Goal: Transaction & Acquisition: Purchase product/service

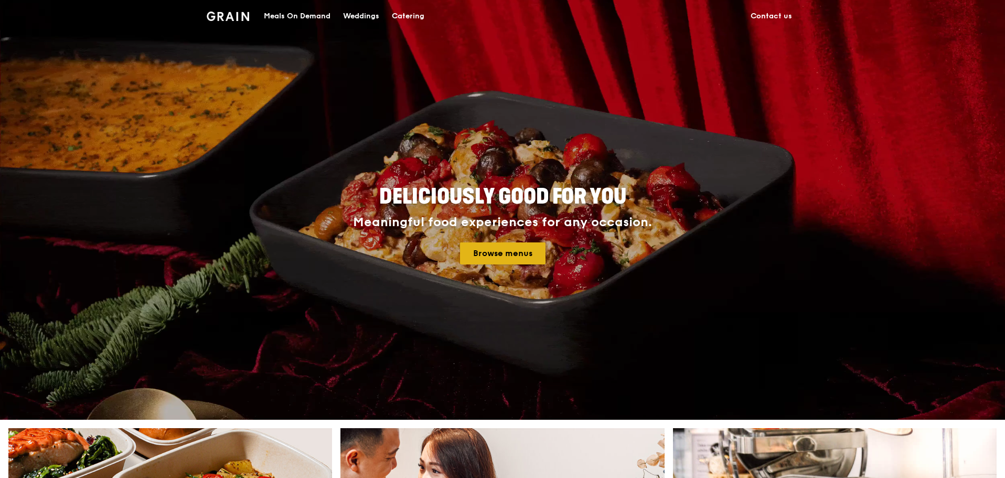
click at [513, 252] on link "Browse menus" at bounding box center [502, 253] width 85 height 22
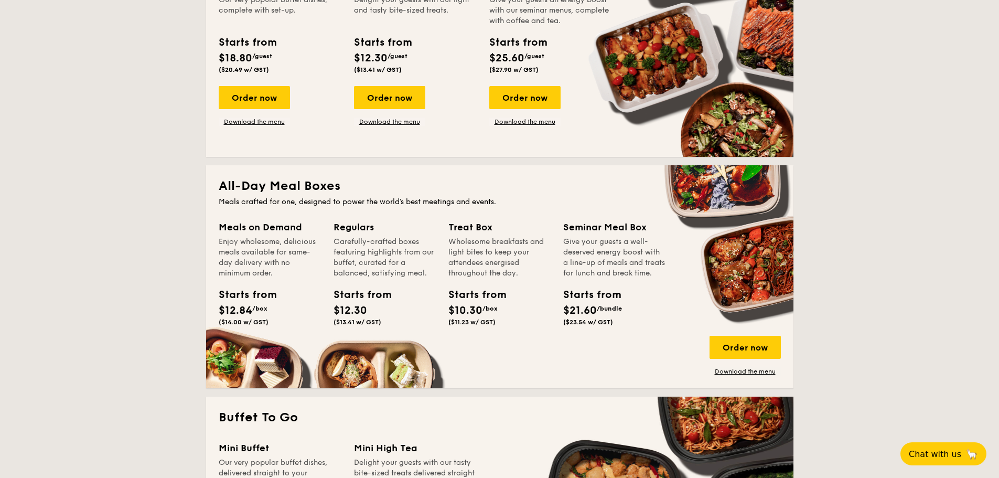
scroll to position [577, 0]
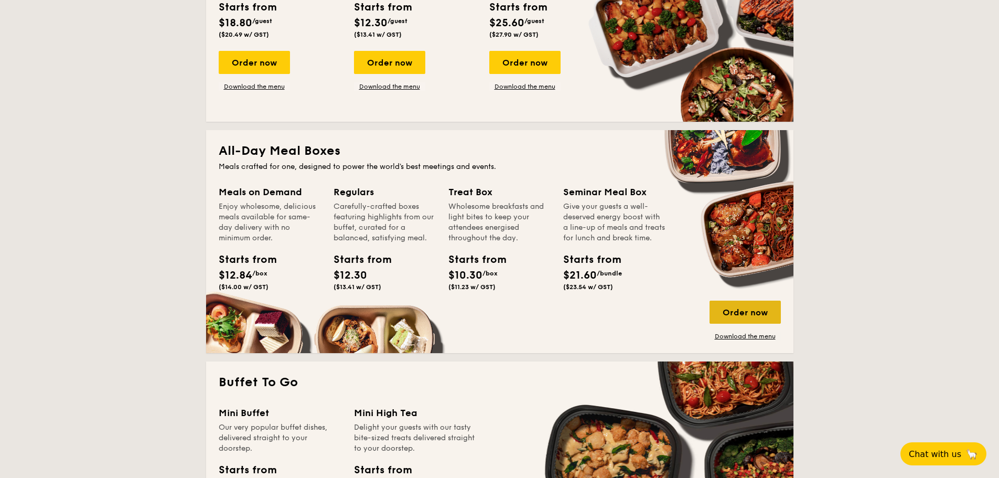
click at [746, 311] on div "Order now" at bounding box center [745, 312] width 71 height 23
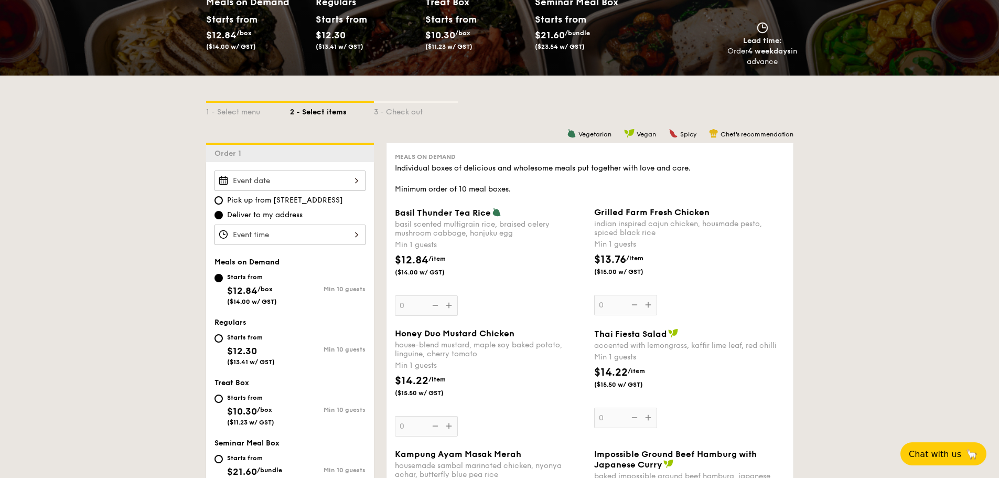
scroll to position [157, 0]
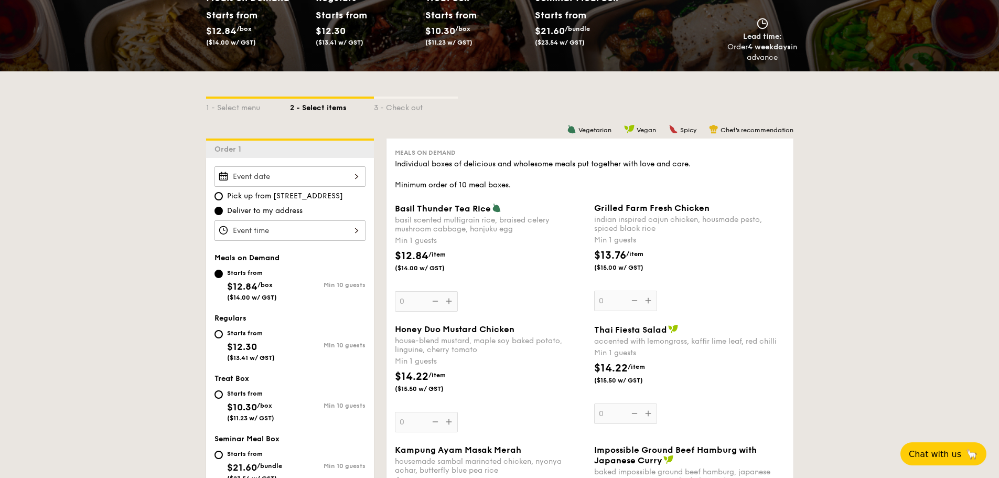
click at [452, 297] on div "Basil Thunder Tea Rice basil scented multigrain rice, braised celery mushroom c…" at bounding box center [490, 257] width 191 height 109
click at [452, 297] on input "0" at bounding box center [426, 301] width 63 height 20
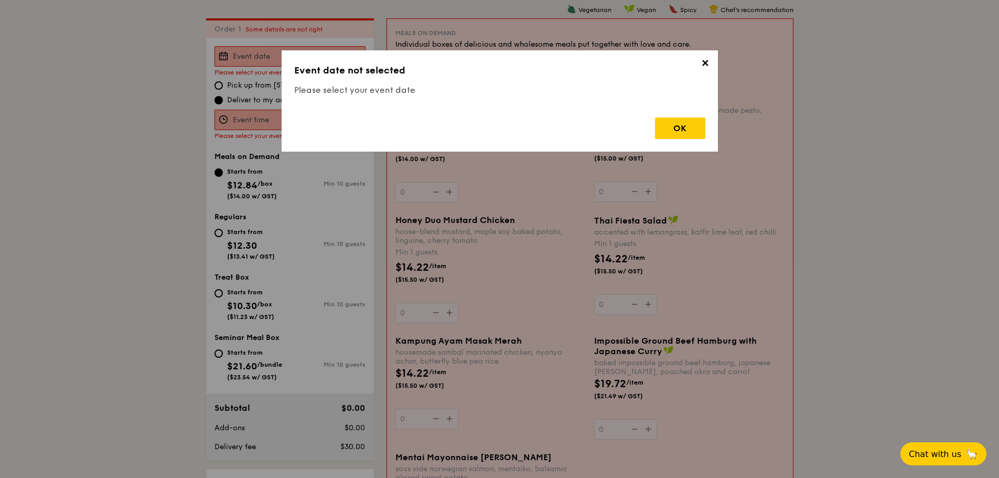
scroll to position [280, 0]
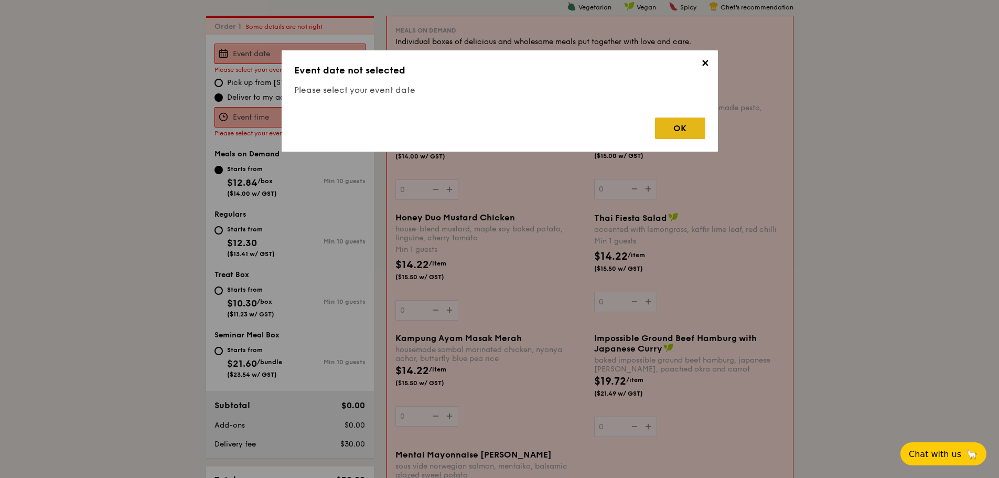
click at [688, 131] on div "OK" at bounding box center [680, 128] width 50 height 22
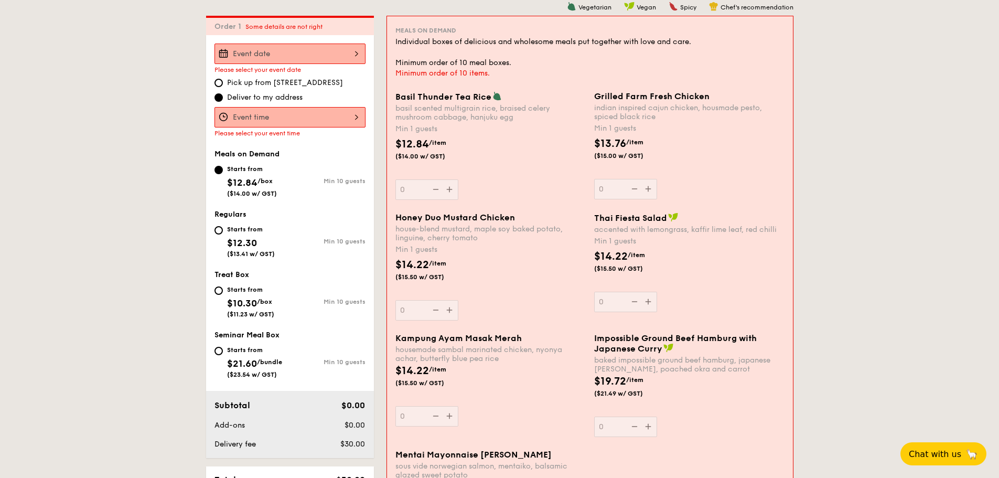
click at [258, 47] on div at bounding box center [290, 54] width 151 height 20
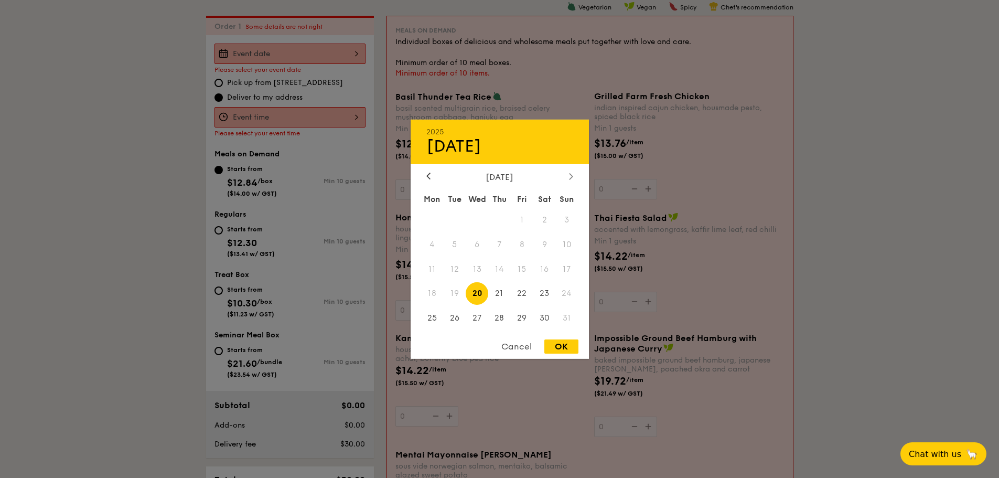
click at [571, 179] on icon at bounding box center [571, 176] width 4 height 7
click at [436, 216] on span "1" at bounding box center [432, 219] width 23 height 23
click at [569, 345] on div "OK" at bounding box center [561, 346] width 34 height 14
type input "Sep 01, 2025"
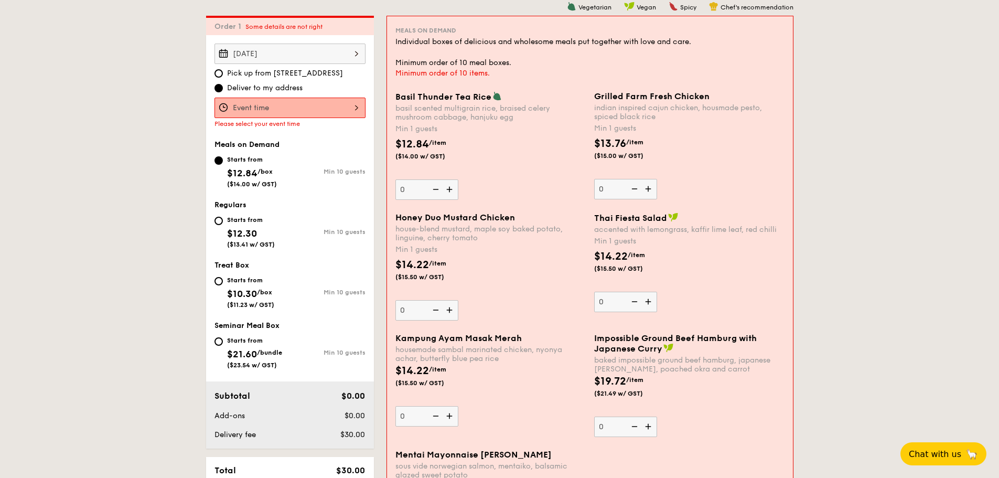
click at [282, 110] on div at bounding box center [290, 108] width 151 height 20
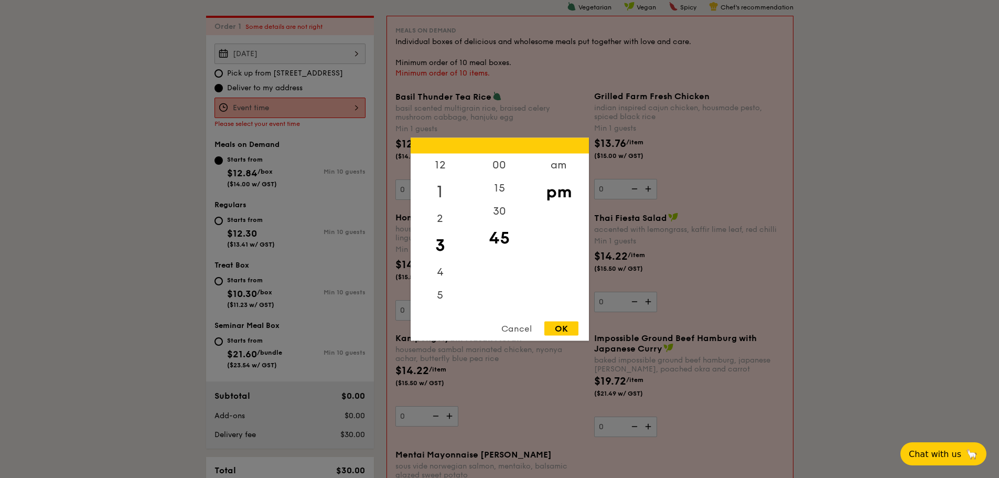
click at [448, 189] on div "1" at bounding box center [440, 191] width 59 height 30
click at [505, 161] on div "00" at bounding box center [499, 168] width 59 height 30
click at [551, 190] on div "pm" at bounding box center [558, 191] width 59 height 30
click at [569, 331] on div "OK" at bounding box center [561, 328] width 34 height 14
type input "1:00PM"
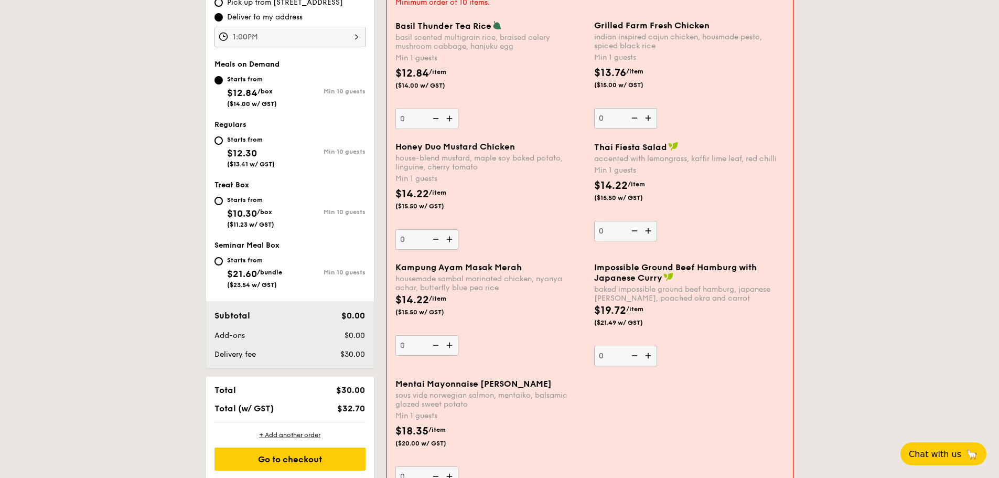
scroll to position [333, 0]
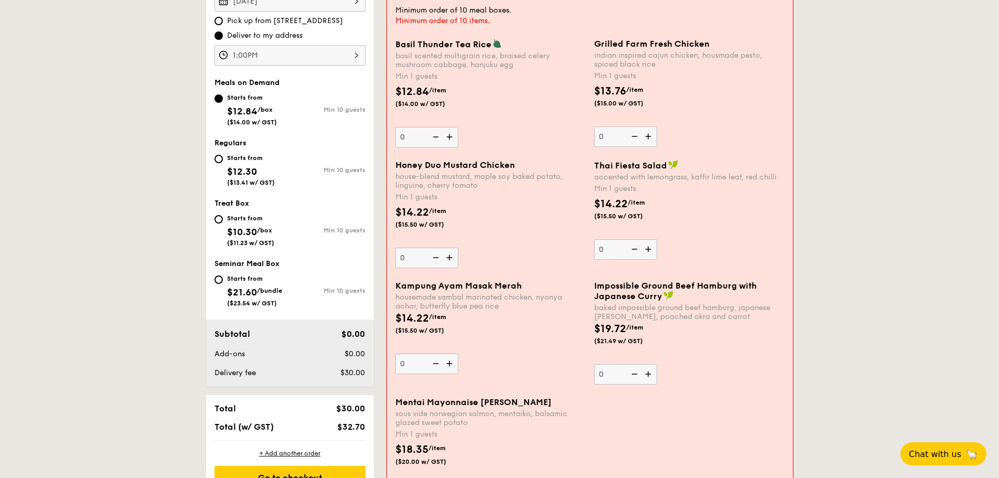
click at [452, 137] on img at bounding box center [451, 137] width 16 height 20
click at [452, 137] on input "0" at bounding box center [426, 137] width 63 height 20
type input "1"
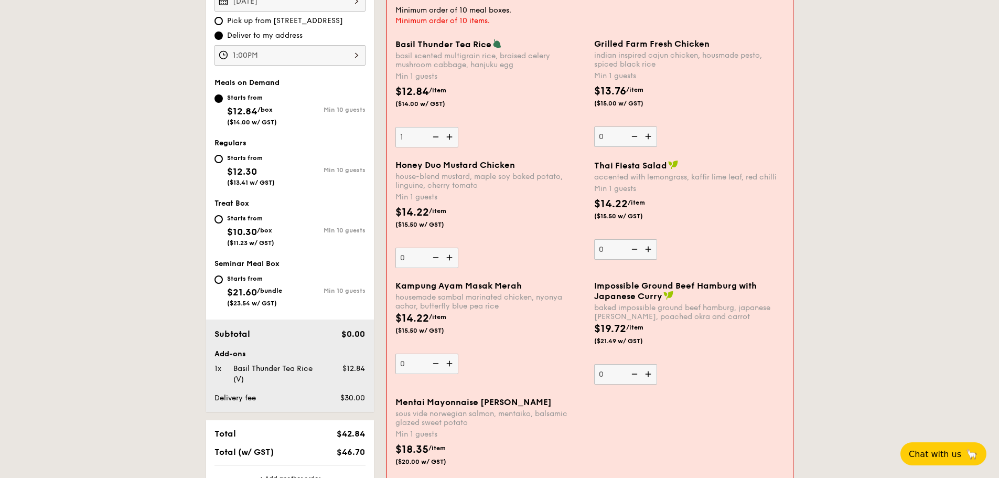
click at [511, 202] on div "Min 1 guests" at bounding box center [490, 197] width 190 height 10
click at [458, 248] on input "0" at bounding box center [426, 258] width 63 height 20
click at [646, 137] on img at bounding box center [649, 136] width 16 height 20
click at [646, 137] on input "0" at bounding box center [625, 136] width 63 height 20
click at [646, 137] on img at bounding box center [649, 136] width 16 height 20
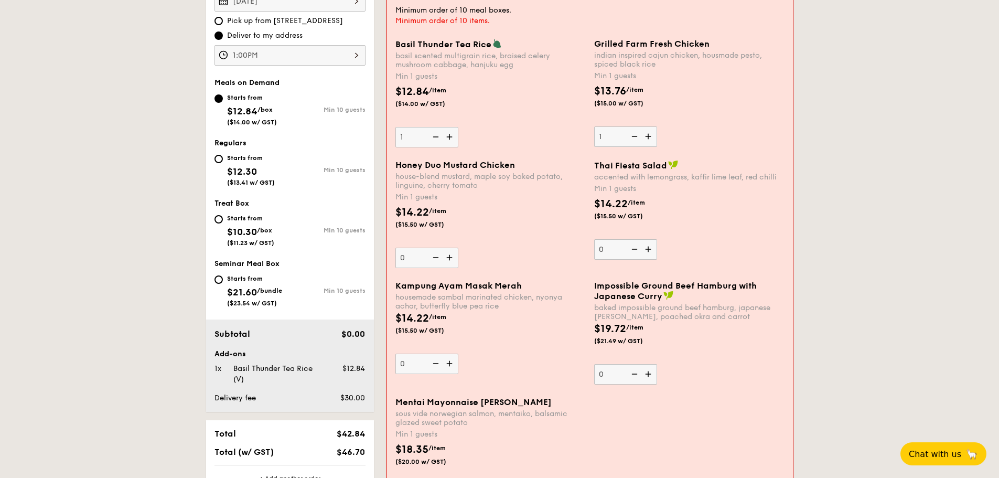
click at [646, 137] on input "1" at bounding box center [625, 136] width 63 height 20
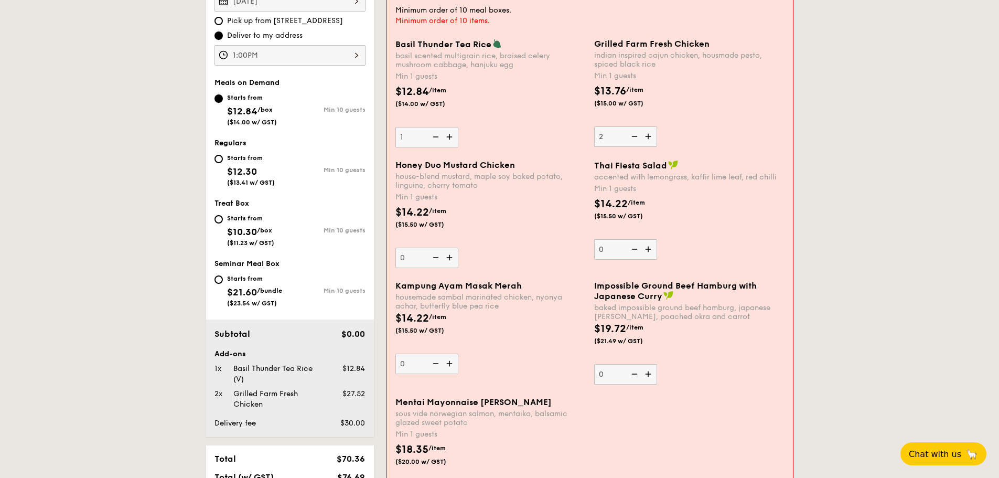
click at [646, 137] on img at bounding box center [649, 136] width 16 height 20
click at [646, 137] on input "2" at bounding box center [625, 136] width 63 height 20
click at [646, 137] on img at bounding box center [649, 136] width 16 height 20
click at [646, 137] on input "3" at bounding box center [625, 136] width 63 height 20
click at [646, 137] on img at bounding box center [649, 136] width 16 height 20
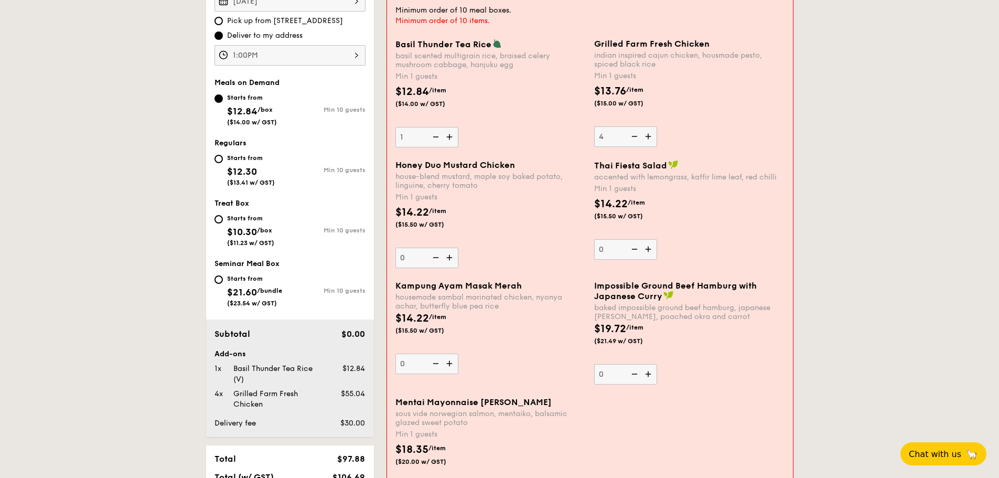
click at [646, 137] on input "4" at bounding box center [625, 136] width 63 height 20
click at [646, 137] on img at bounding box center [649, 136] width 16 height 20
click at [646, 137] on input "5" at bounding box center [625, 136] width 63 height 20
click at [646, 137] on img at bounding box center [649, 136] width 16 height 20
click at [646, 137] on input "6" at bounding box center [625, 136] width 63 height 20
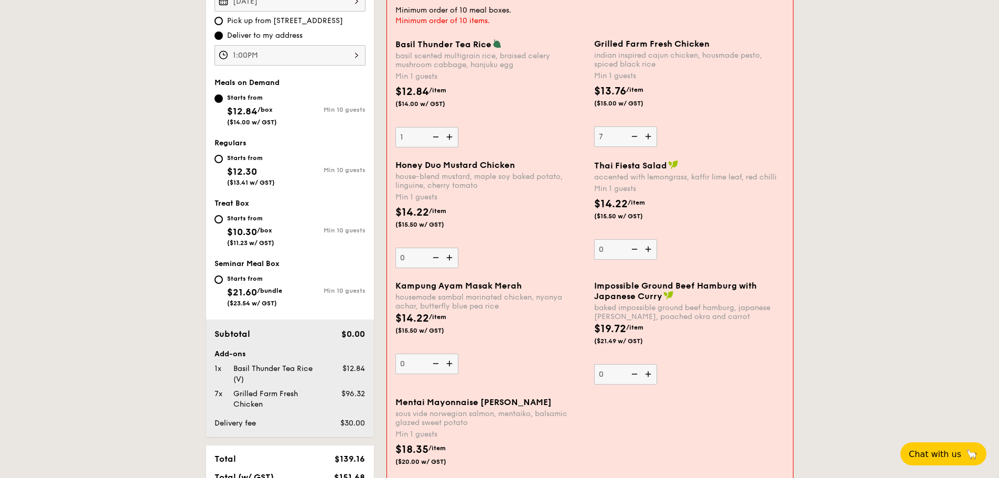
click at [646, 137] on img at bounding box center [649, 136] width 16 height 20
click at [646, 137] on input "7" at bounding box center [625, 136] width 63 height 20
type input "8"
click at [452, 258] on img at bounding box center [451, 258] width 16 height 20
click at [452, 258] on input "0" at bounding box center [426, 258] width 63 height 20
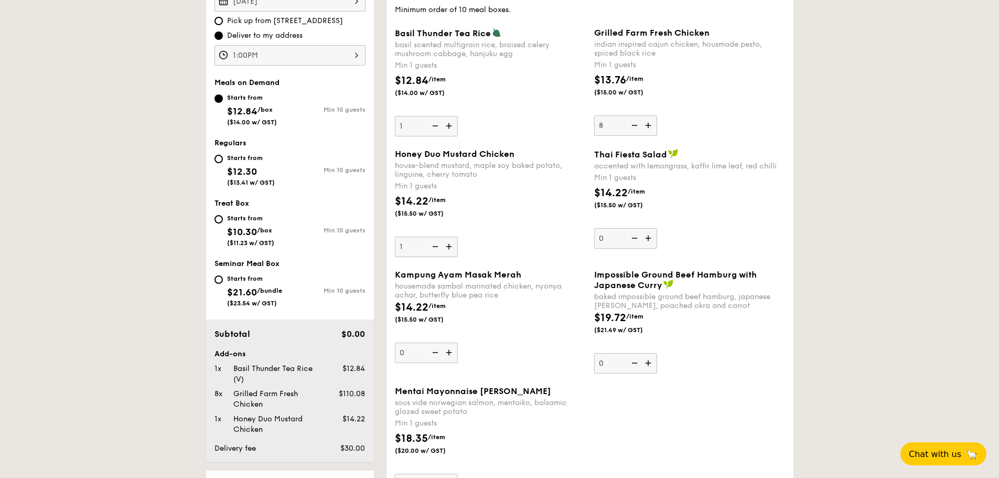
click at [452, 258] on div "Honey Duo Mustard Chicken house-blend mustard, maple soy baked potato, linguine…" at bounding box center [590, 209] width 399 height 121
click at [446, 251] on img at bounding box center [450, 247] width 16 height 20
click at [446, 251] on input "1" at bounding box center [426, 247] width 63 height 20
click at [451, 249] on img at bounding box center [450, 247] width 16 height 20
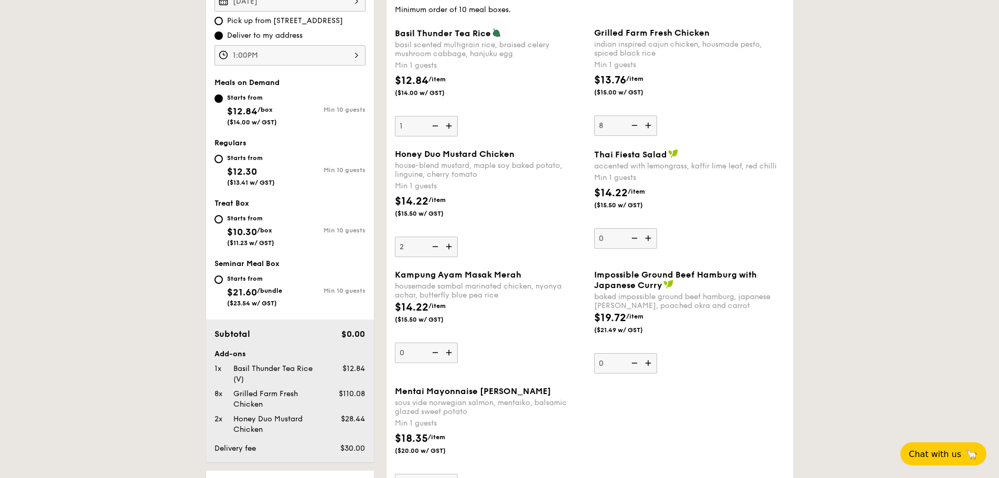
click at [451, 249] on input "2" at bounding box center [426, 247] width 63 height 20
click at [451, 249] on img at bounding box center [450, 247] width 16 height 20
click at [451, 249] on input "3" at bounding box center [426, 247] width 63 height 20
click at [451, 249] on img at bounding box center [450, 247] width 16 height 20
click at [451, 249] on input "4" at bounding box center [426, 247] width 63 height 20
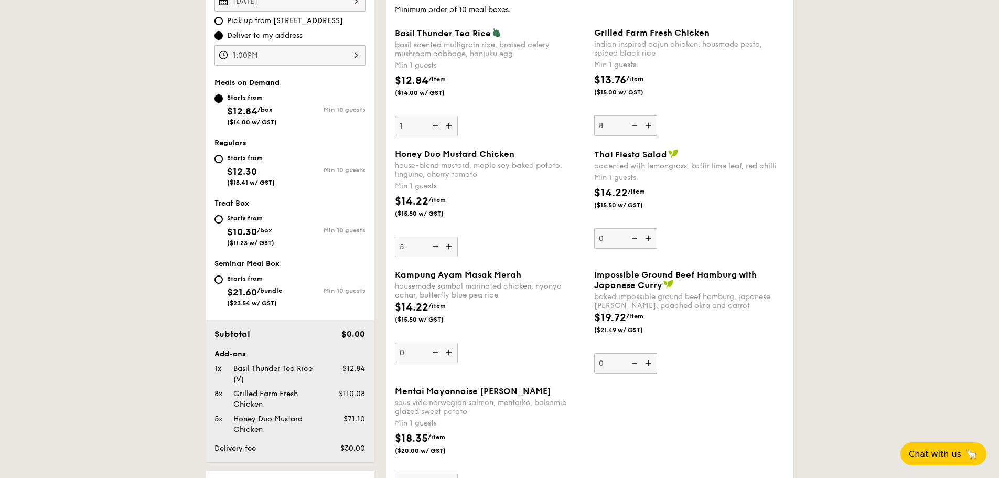
click at [451, 249] on img at bounding box center [450, 247] width 16 height 20
click at [451, 249] on input "5" at bounding box center [426, 247] width 63 height 20
click at [451, 249] on img at bounding box center [450, 247] width 16 height 20
click at [451, 249] on input "6" at bounding box center [426, 247] width 63 height 20
click at [451, 249] on img at bounding box center [450, 247] width 16 height 20
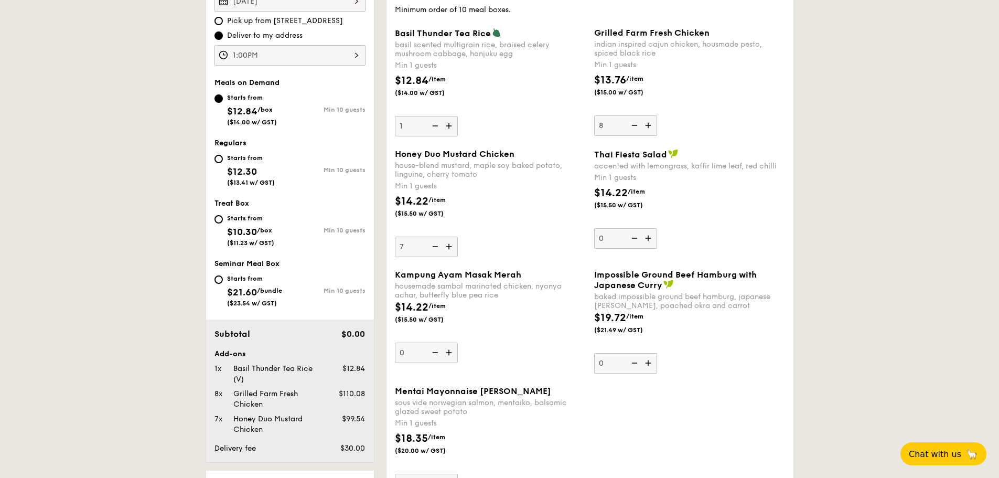
click at [451, 249] on input "7" at bounding box center [426, 247] width 63 height 20
type input "8"
click at [494, 305] on div "$14.22 /item ($15.50 w/ GST)" at bounding box center [490, 317] width 199 height 37
click at [458, 342] on input "0" at bounding box center [426, 352] width 63 height 20
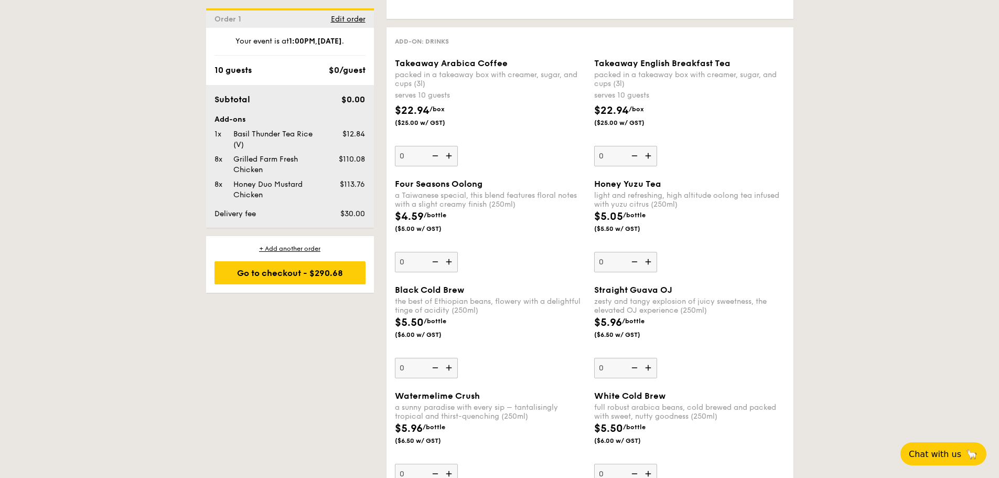
scroll to position [1381, 0]
click at [648, 157] on img at bounding box center [649, 156] width 16 height 20
click at [648, 157] on input "0" at bounding box center [625, 156] width 63 height 20
type input "1"
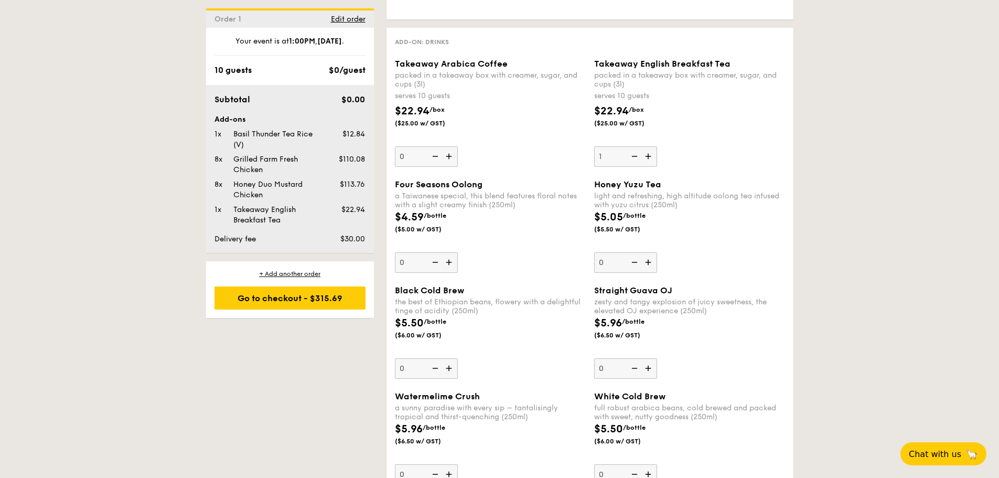
click at [447, 161] on img at bounding box center [450, 156] width 16 height 20
click at [447, 161] on input "0" at bounding box center [426, 156] width 63 height 20
type input "1"
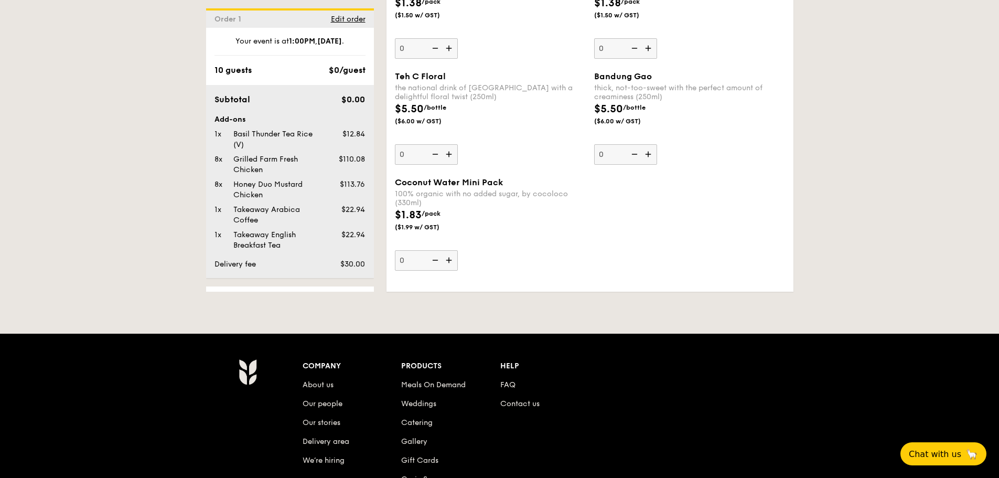
scroll to position [52, 0]
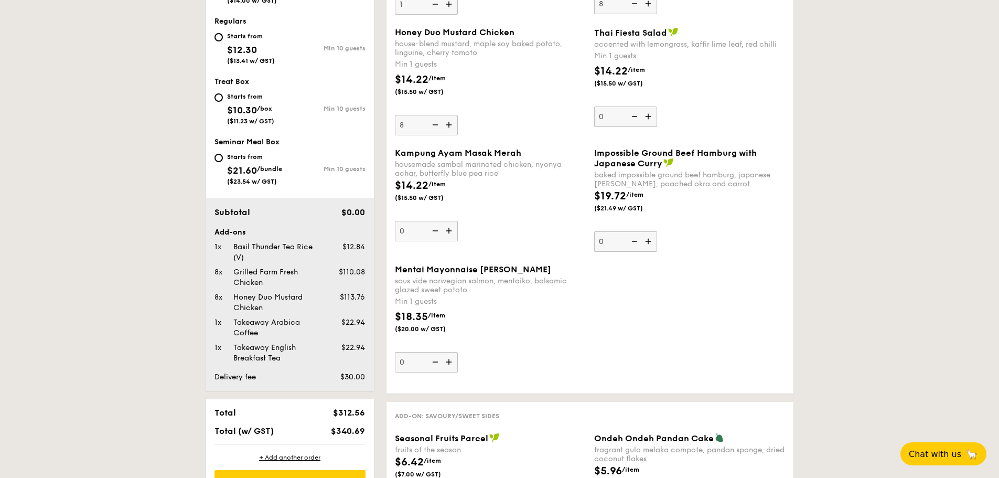
scroll to position [262, 0]
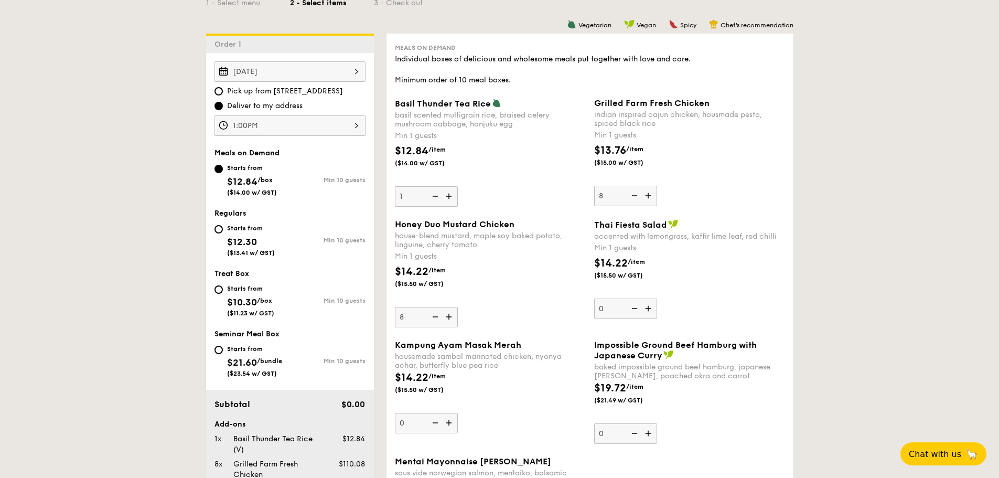
click at [226, 228] on div "Starts from $12.30 ($13.41 w/ GST)" at bounding box center [253, 239] width 76 height 35
click at [223, 228] on input "Starts from $12.30 ($13.41 w/ GST) Min 10 guests" at bounding box center [219, 229] width 8 height 8
radio input "true"
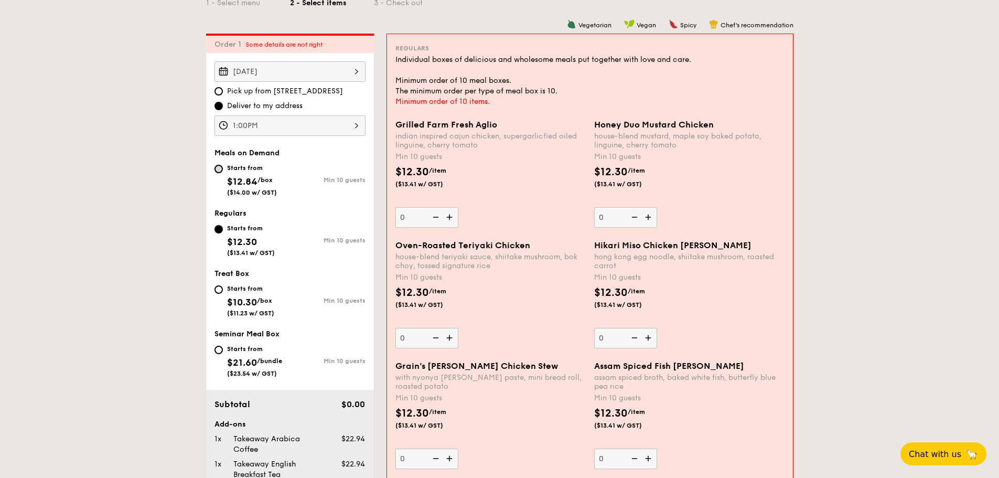
click at [219, 170] on input "Starts from $12.84 /box ($14.00 w/ GST) Min 10 guests" at bounding box center [219, 169] width 8 height 8
radio input "true"
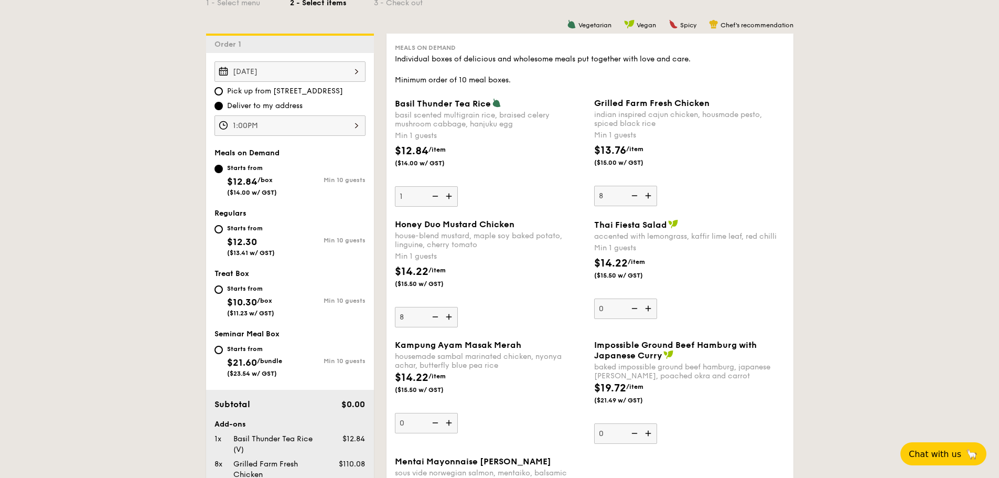
click at [438, 196] on img at bounding box center [434, 196] width 16 height 20
click at [438, 196] on input "1" at bounding box center [426, 196] width 63 height 20
type input "0"
click at [632, 196] on img at bounding box center [634, 196] width 16 height 20
click at [632, 196] on input "8" at bounding box center [625, 196] width 63 height 20
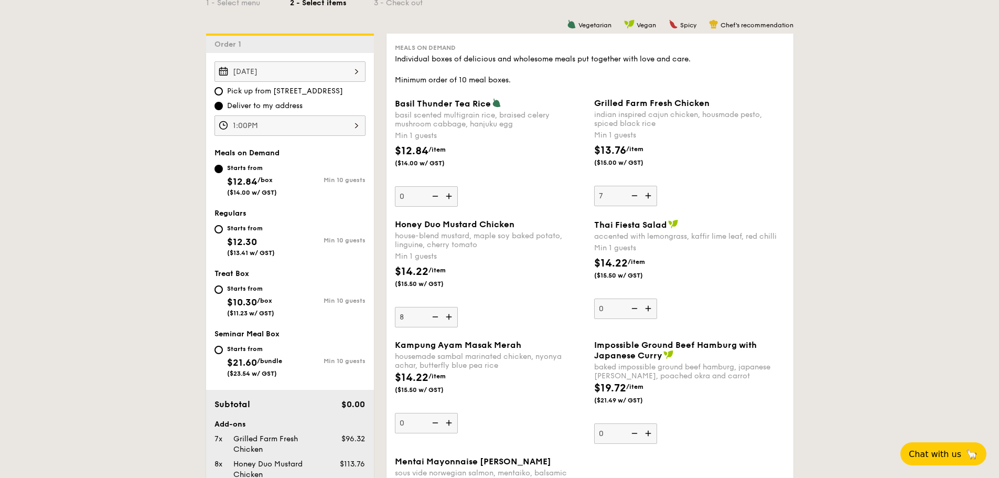
click at [632, 196] on img at bounding box center [634, 196] width 16 height 20
click at [632, 196] on input "7" at bounding box center [625, 196] width 63 height 20
click at [632, 196] on img at bounding box center [634, 196] width 16 height 20
click at [632, 196] on input "6" at bounding box center [625, 196] width 63 height 20
click at [632, 196] on img at bounding box center [634, 196] width 16 height 20
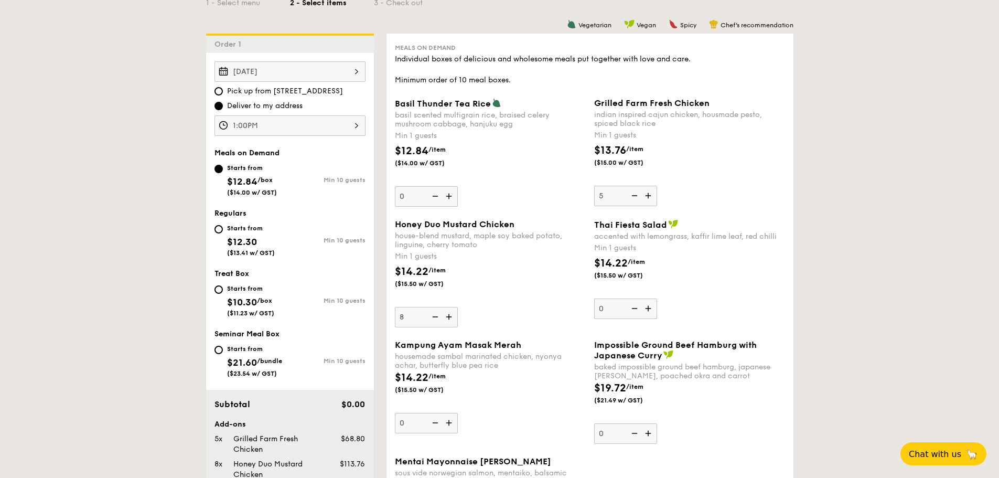
click at [632, 196] on input "5" at bounding box center [625, 196] width 63 height 20
click at [632, 196] on img at bounding box center [634, 196] width 16 height 20
click at [632, 196] on input "4" at bounding box center [625, 196] width 63 height 20
click at [632, 196] on img at bounding box center [634, 196] width 16 height 20
click at [632, 196] on input "3" at bounding box center [625, 196] width 63 height 20
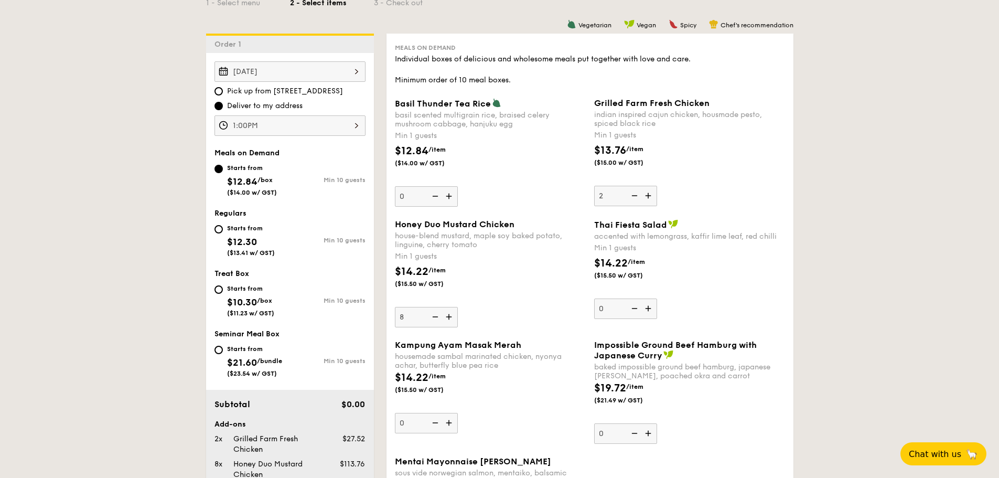
click at [632, 196] on img at bounding box center [634, 196] width 16 height 20
click at [632, 196] on input "2" at bounding box center [625, 196] width 63 height 20
click at [632, 196] on div "Grilled Farm Fresh Chicken indian inspired cajun chicken, housmade pesto, spice…" at bounding box center [689, 152] width 191 height 108
click at [632, 196] on input "1" at bounding box center [625, 196] width 63 height 20
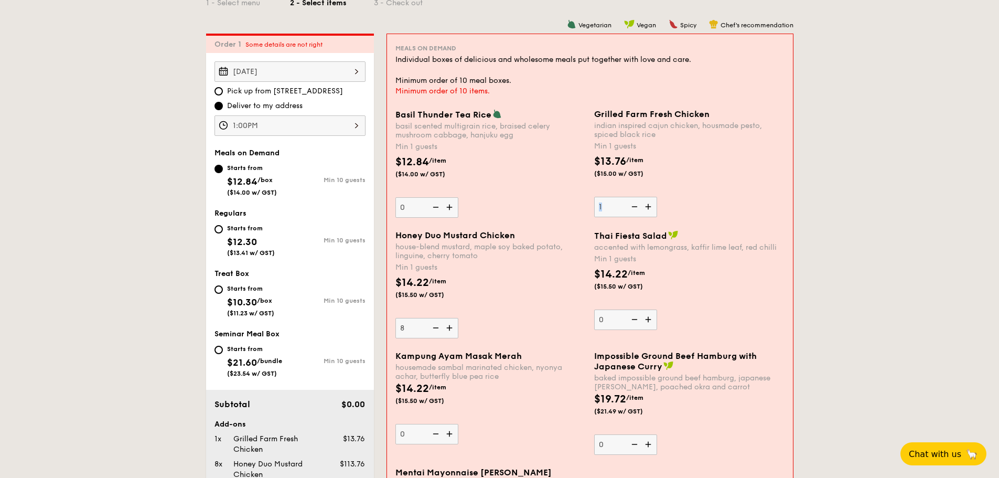
click at [632, 196] on div "Grilled Farm Fresh Chicken indian inspired cajun chicken, housmade pesto, spice…" at bounding box center [689, 163] width 190 height 108
click at [632, 197] on input "1" at bounding box center [625, 207] width 63 height 20
click at [638, 209] on img at bounding box center [634, 207] width 16 height 20
click at [638, 209] on input "1" at bounding box center [625, 207] width 63 height 20
type input "0"
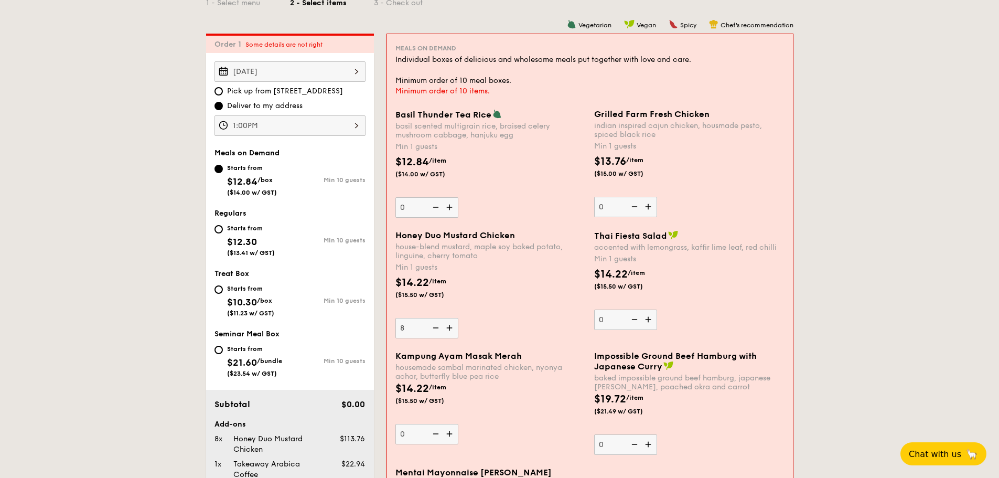
click at [434, 329] on img at bounding box center [435, 328] width 16 height 20
click at [434, 329] on input "8" at bounding box center [426, 328] width 63 height 20
click at [434, 329] on img at bounding box center [435, 328] width 16 height 20
click at [434, 329] on input "7" at bounding box center [426, 328] width 63 height 20
click at [434, 329] on img at bounding box center [435, 328] width 16 height 20
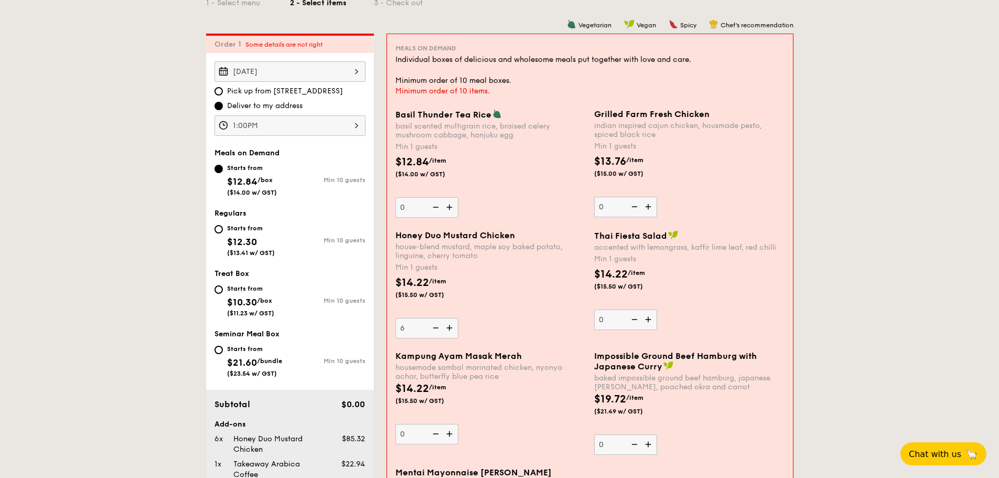
click at [434, 329] on input "6" at bounding box center [426, 328] width 63 height 20
click at [434, 329] on img at bounding box center [435, 328] width 16 height 20
click at [434, 329] on input "5" at bounding box center [426, 328] width 63 height 20
click at [434, 329] on img at bounding box center [435, 328] width 16 height 20
click at [434, 329] on input "4" at bounding box center [426, 328] width 63 height 20
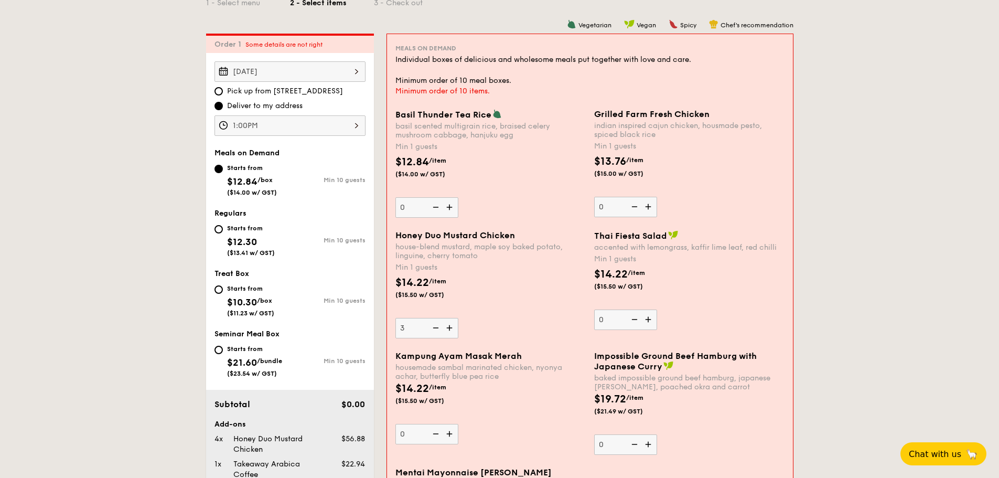
click at [434, 329] on img at bounding box center [435, 328] width 16 height 20
click at [434, 329] on input "3" at bounding box center [426, 328] width 63 height 20
click at [434, 329] on img at bounding box center [435, 328] width 16 height 20
click at [434, 329] on input "2" at bounding box center [426, 328] width 63 height 20
click at [434, 329] on img at bounding box center [435, 328] width 16 height 20
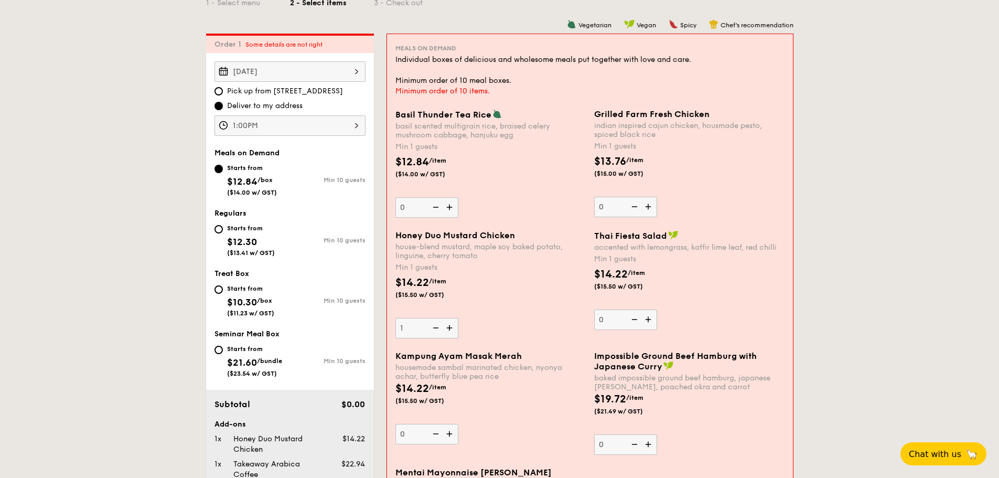
click at [434, 329] on input "1" at bounding box center [426, 328] width 63 height 20
type input "0"
click at [434, 329] on img at bounding box center [435, 328] width 16 height 20
click at [434, 329] on input "0" at bounding box center [426, 328] width 63 height 20
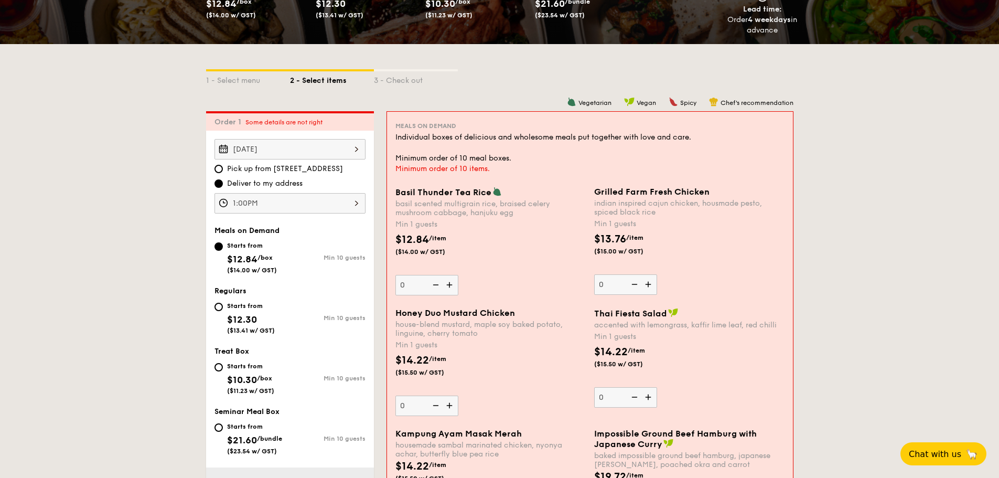
scroll to position [210, 0]
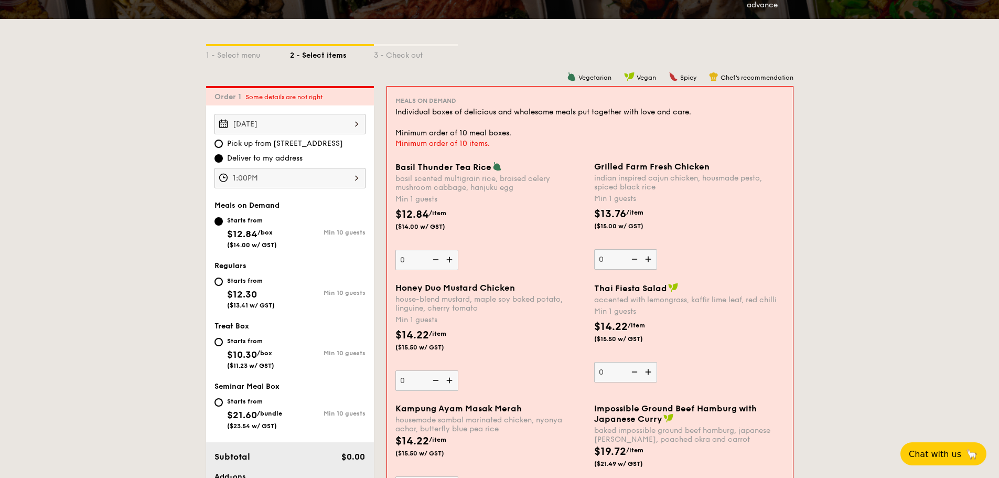
click at [220, 349] on div "Starts from $10.30 /box ($11.23 w/ GST)" at bounding box center [253, 352] width 76 height 35
click at [220, 346] on input "Starts from $10.30 /box ($11.23 w/ GST) Min 10 guests" at bounding box center [219, 342] width 8 height 8
radio input "true"
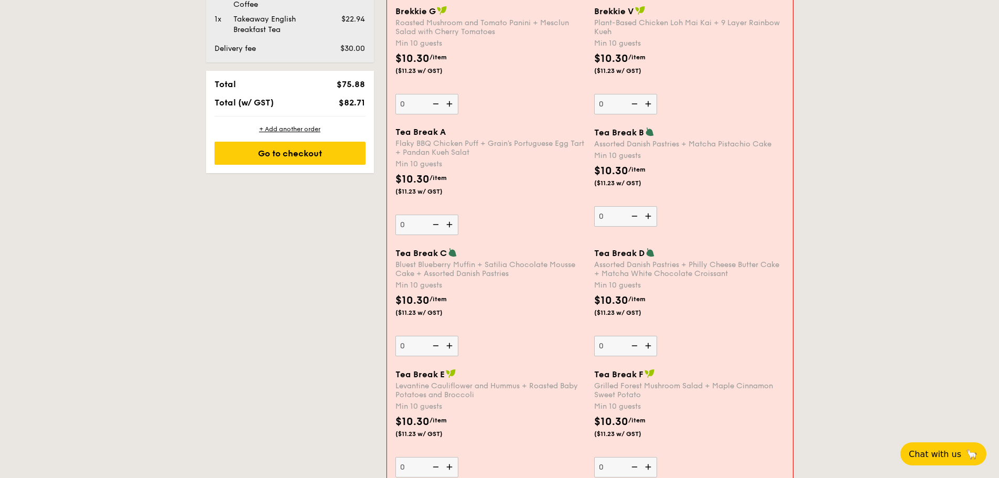
scroll to position [734, 0]
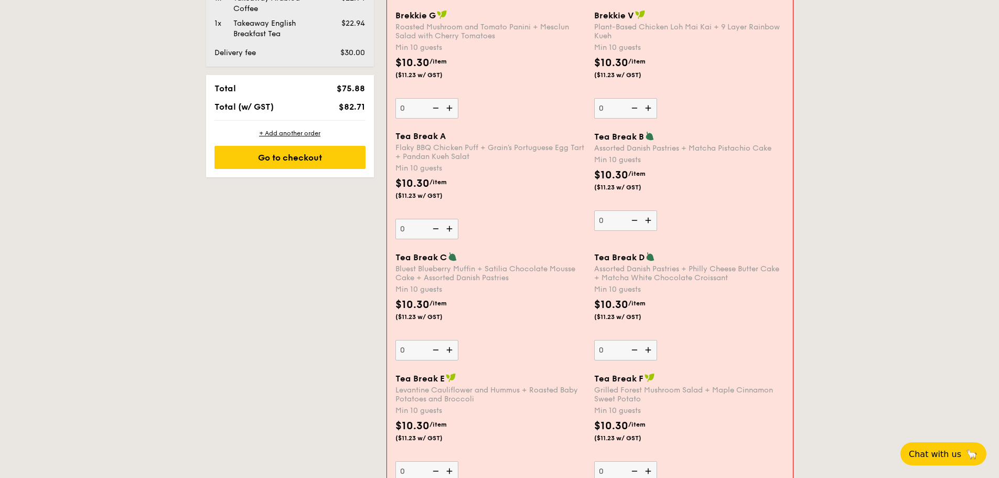
click at [447, 349] on img at bounding box center [451, 350] width 16 height 20
click at [447, 349] on input "0" at bounding box center [426, 350] width 63 height 20
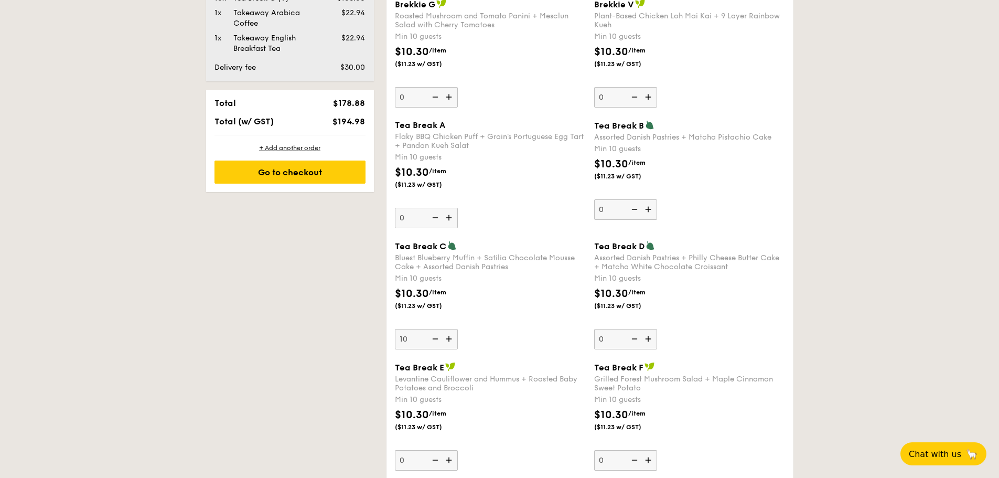
click at [447, 349] on div "Tea Break C Bluest Blueberry Muffin + Satilia Chocolate Mousse Cake + Assorted …" at bounding box center [590, 301] width 399 height 121
click at [439, 361] on div "Tea Break C Bluest Blueberry Muffin + Satilia Chocolate Mousse Cake + Assorted …" at bounding box center [590, 301] width 399 height 121
click at [444, 338] on img at bounding box center [450, 339] width 16 height 20
click at [444, 338] on input "10" at bounding box center [426, 339] width 63 height 20
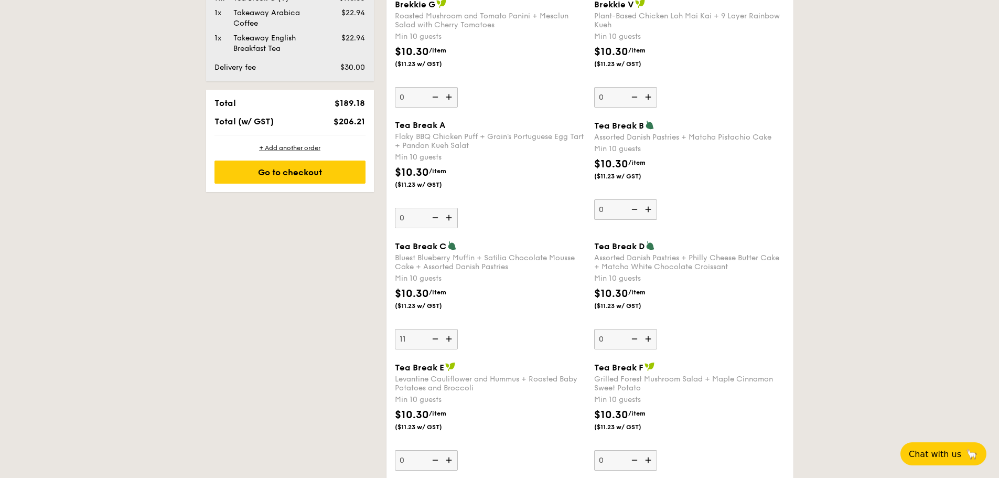
click at [439, 338] on img at bounding box center [434, 339] width 16 height 20
click at [439, 338] on input "11" at bounding box center [426, 339] width 63 height 20
click at [439, 338] on img at bounding box center [434, 339] width 16 height 20
click at [439, 338] on input "10" at bounding box center [426, 339] width 63 height 20
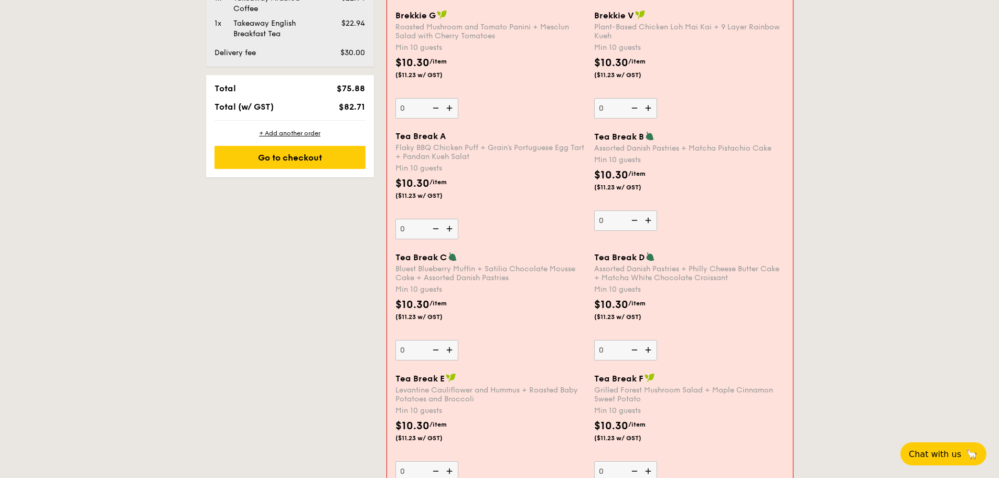
click at [448, 350] on img at bounding box center [451, 350] width 16 height 20
click at [448, 350] on input "0" at bounding box center [426, 350] width 63 height 20
type input "10"
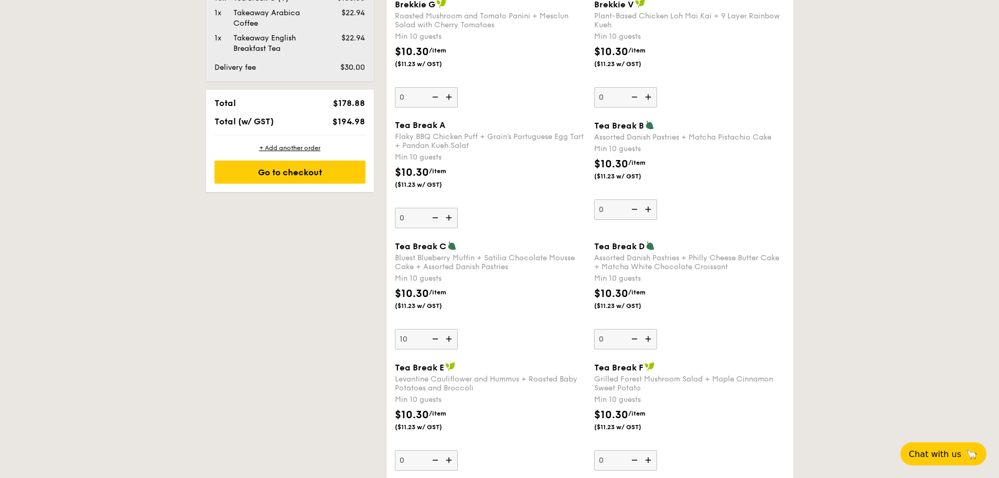
click at [538, 373] on div "Tea Break E Levantine Cauliflower and Hummus + Roasted Baby Potatoes and Brocco…" at bounding box center [490, 377] width 191 height 30
click at [458, 450] on input "0" at bounding box center [426, 460] width 63 height 20
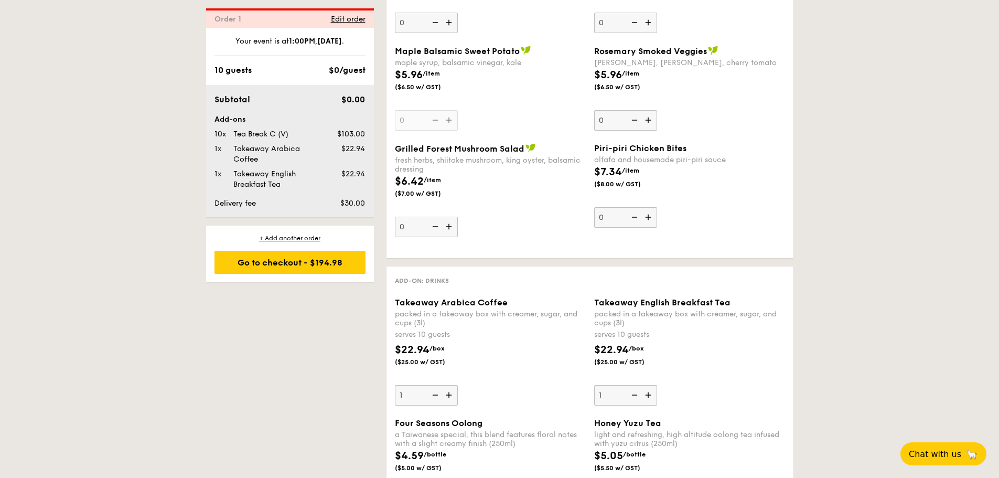
scroll to position [1678, 0]
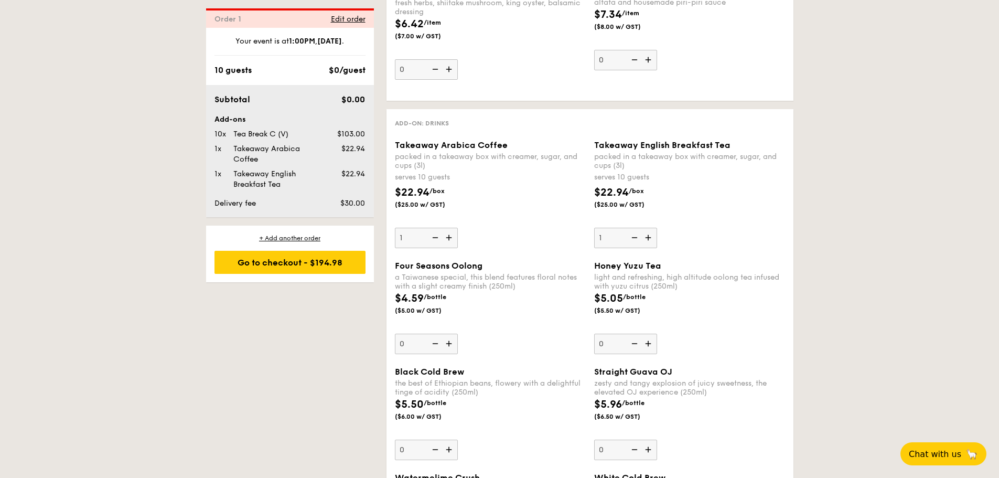
click at [438, 237] on img at bounding box center [434, 238] width 16 height 20
click at [438, 237] on input "1" at bounding box center [426, 238] width 63 height 20
type input "0"
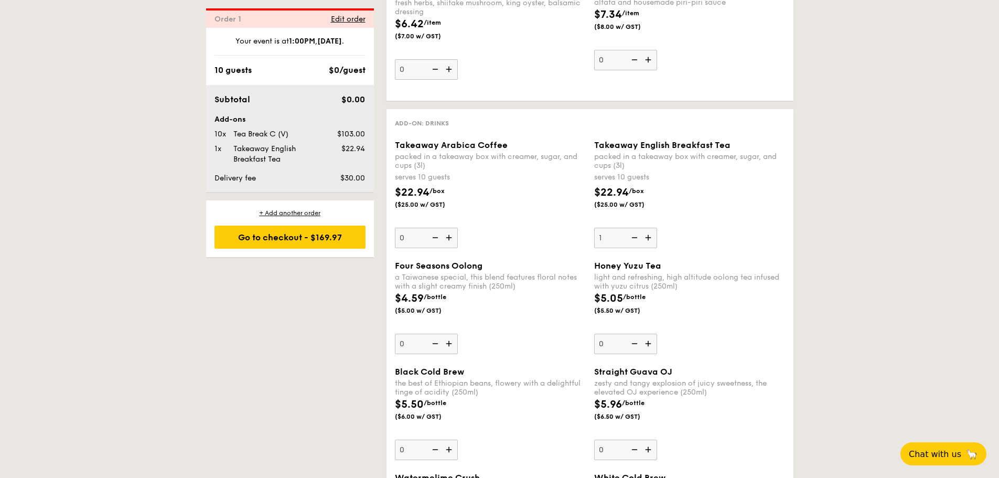
click at [635, 238] on img at bounding box center [634, 238] width 16 height 20
click at [635, 238] on input "1" at bounding box center [625, 238] width 63 height 20
type input "0"
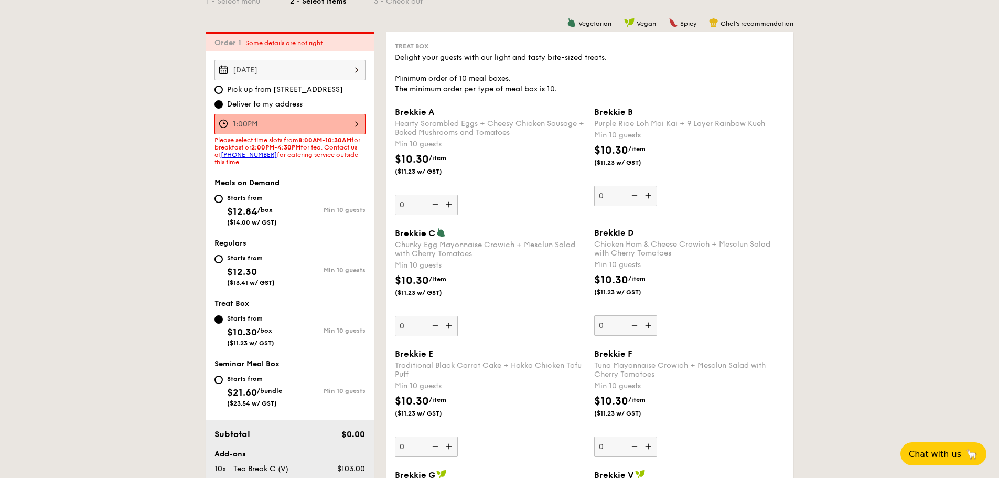
scroll to position [262, 0]
click at [318, 123] on div "1:00PM" at bounding box center [290, 125] width 151 height 20
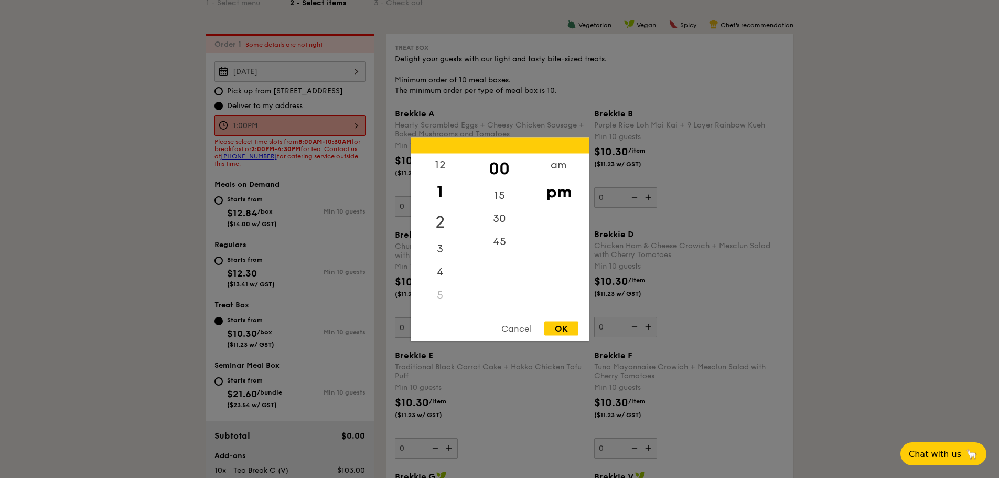
click at [443, 221] on div "2" at bounding box center [440, 222] width 59 height 30
click at [443, 242] on div "3" at bounding box center [440, 245] width 59 height 30
click at [556, 327] on div "OK" at bounding box center [561, 328] width 34 height 14
type input "3:00PM"
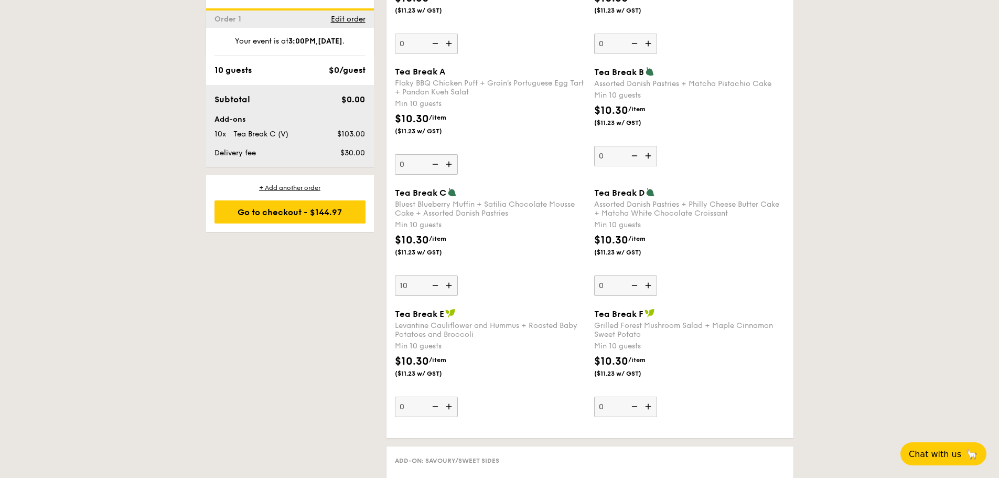
scroll to position [892, 0]
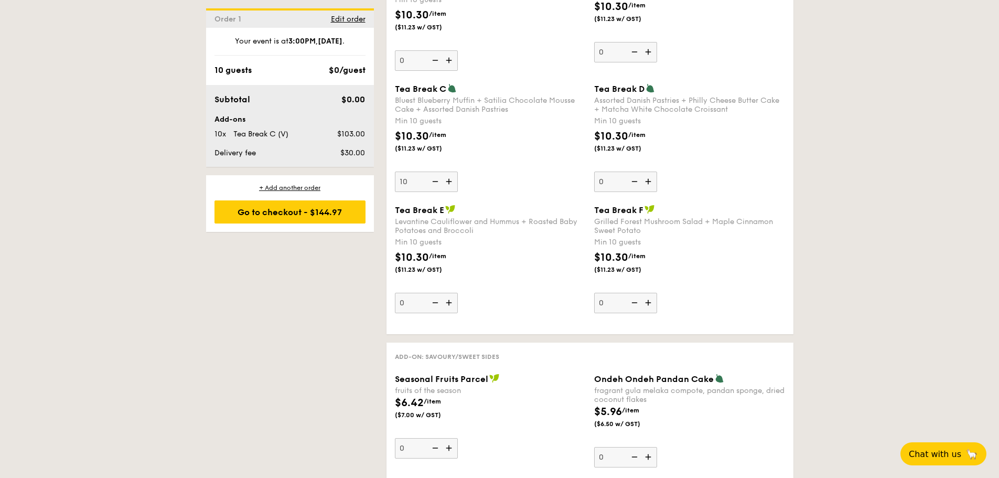
click at [648, 184] on img at bounding box center [649, 181] width 16 height 20
click at [648, 184] on input "0" at bounding box center [625, 181] width 63 height 20
type input "10"
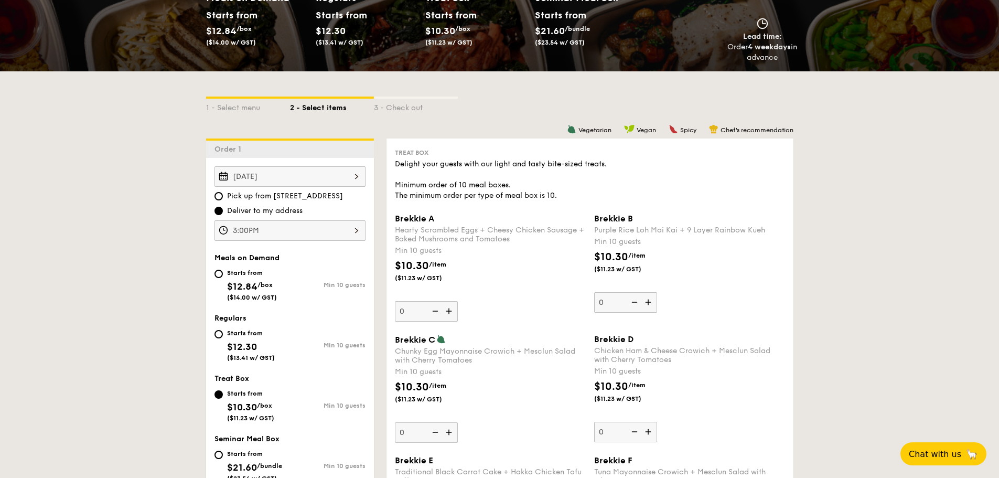
scroll to position [0, 0]
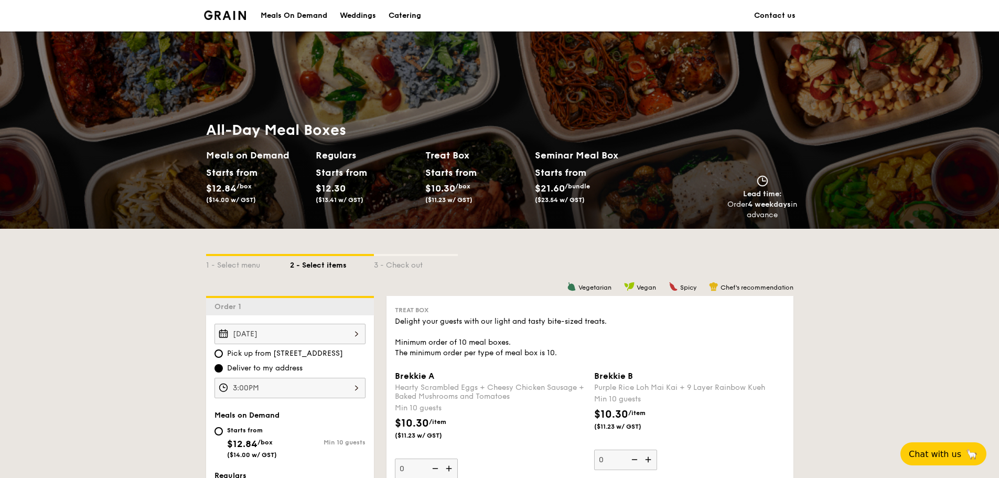
click at [446, 155] on h2 "Treat Box" at bounding box center [475, 155] width 101 height 15
click at [462, 155] on h2 "Treat Box" at bounding box center [475, 155] width 101 height 15
click at [420, 155] on div "Regulars Starts from $12.30 ($13.41 w/ GST)" at bounding box center [371, 184] width 110 height 72
click at [707, 225] on div "All-Day Meal Boxes Meals on Demand Starts from $12.84 /box ($14.00 w/ GST) Regu…" at bounding box center [500, 170] width 604 height 116
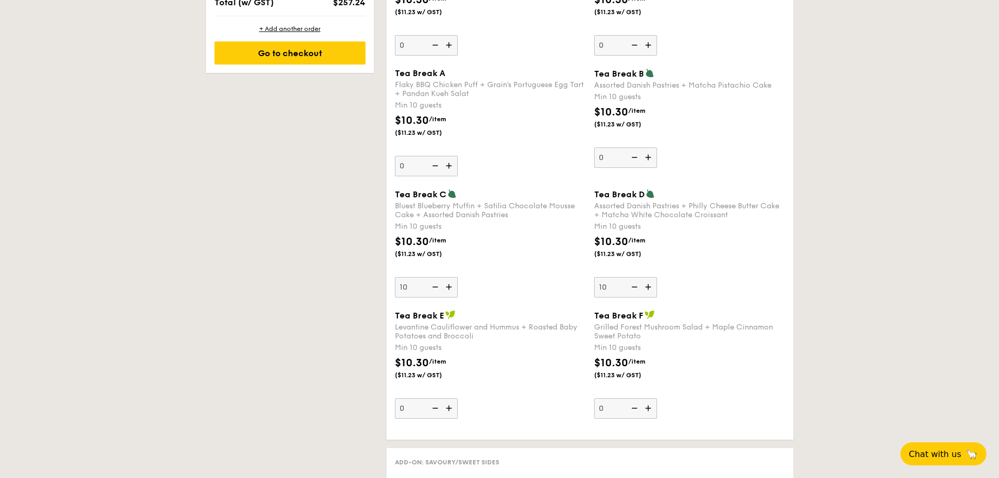
scroll to position [787, 0]
